Goal: Information Seeking & Learning: Learn about a topic

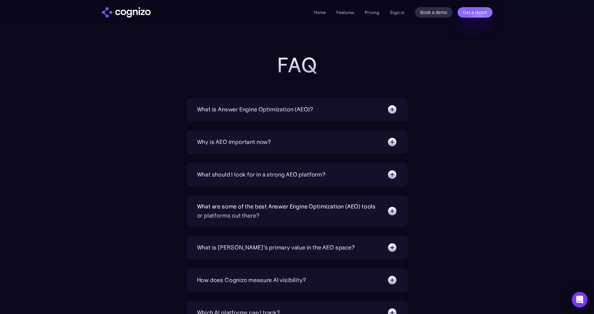
scroll to position [2049, 0]
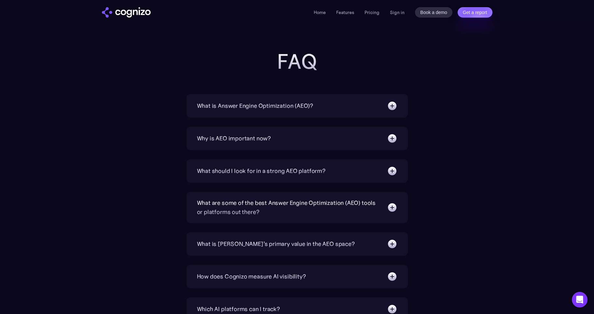
click at [392, 106] on img at bounding box center [392, 106] width 10 height 10
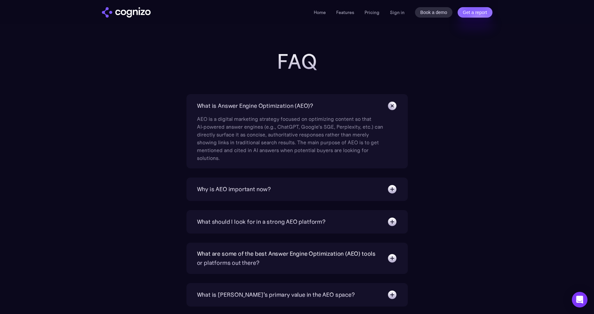
click at [393, 189] on img at bounding box center [392, 189] width 10 height 10
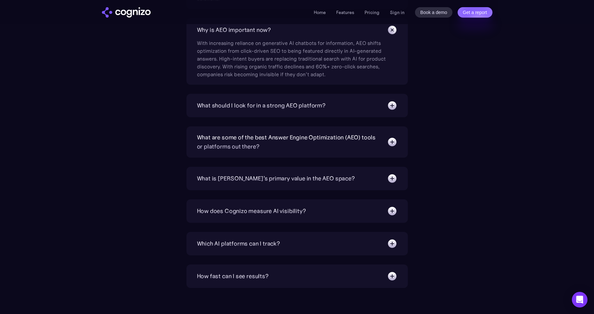
scroll to position [2212, 0]
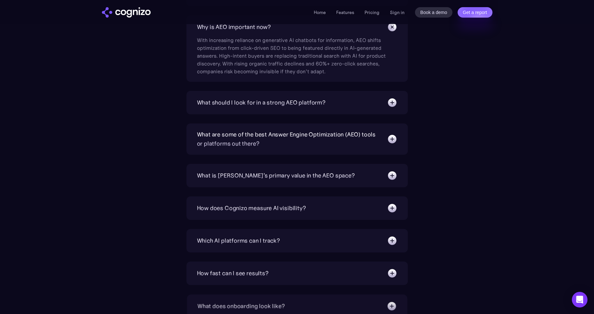
click at [393, 175] on img at bounding box center [392, 175] width 10 height 10
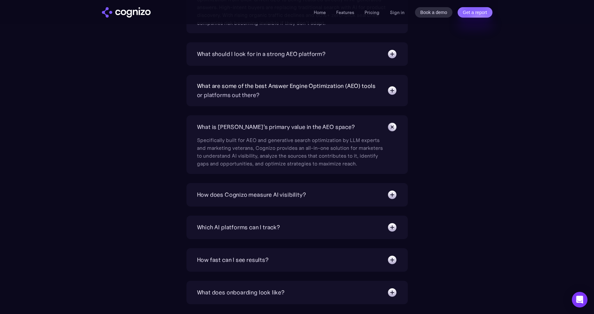
click at [395, 192] on img at bounding box center [392, 195] width 10 height 10
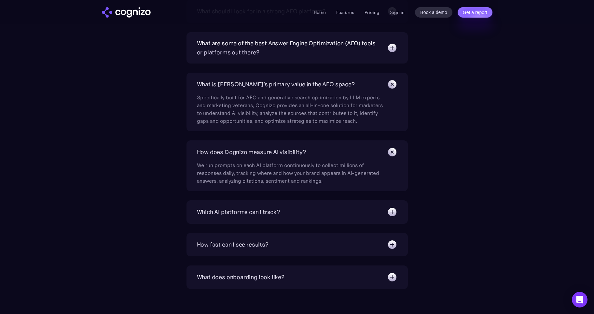
scroll to position [2303, 0]
click at [398, 210] on div "Which AI platforms can I track? You can track a wide range of leading AI platfo…" at bounding box center [297, 211] width 221 height 23
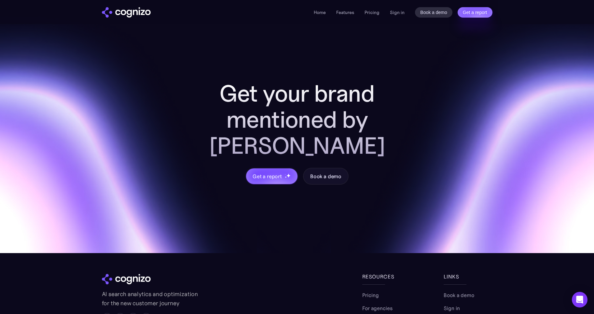
scroll to position [2524, 0]
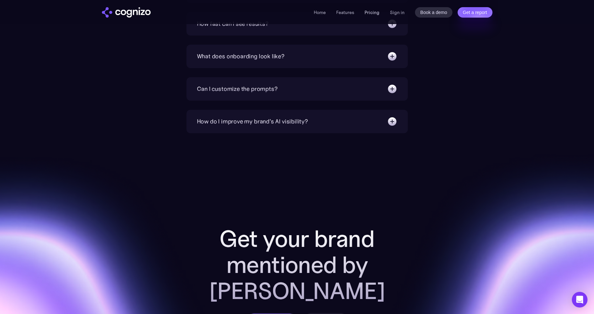
click at [368, 9] on link "Pricing" at bounding box center [372, 12] width 15 height 6
